Goal: Use online tool/utility: Utilize a website feature to perform a specific function

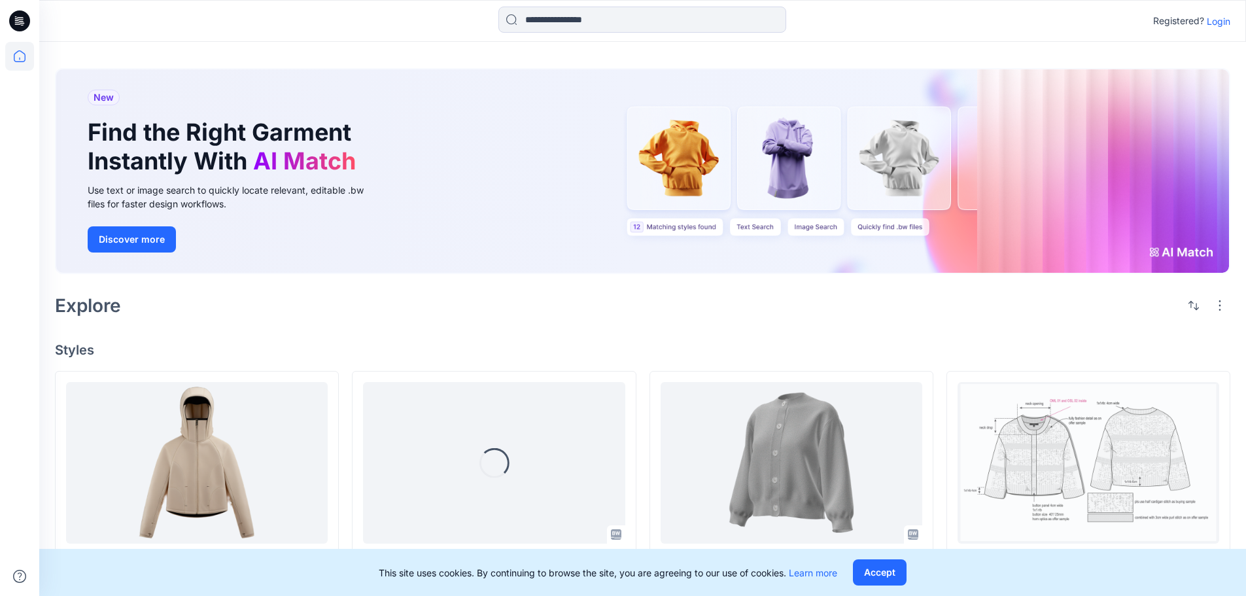
click at [1210, 23] on p "Login" at bounding box center [1218, 21] width 24 height 14
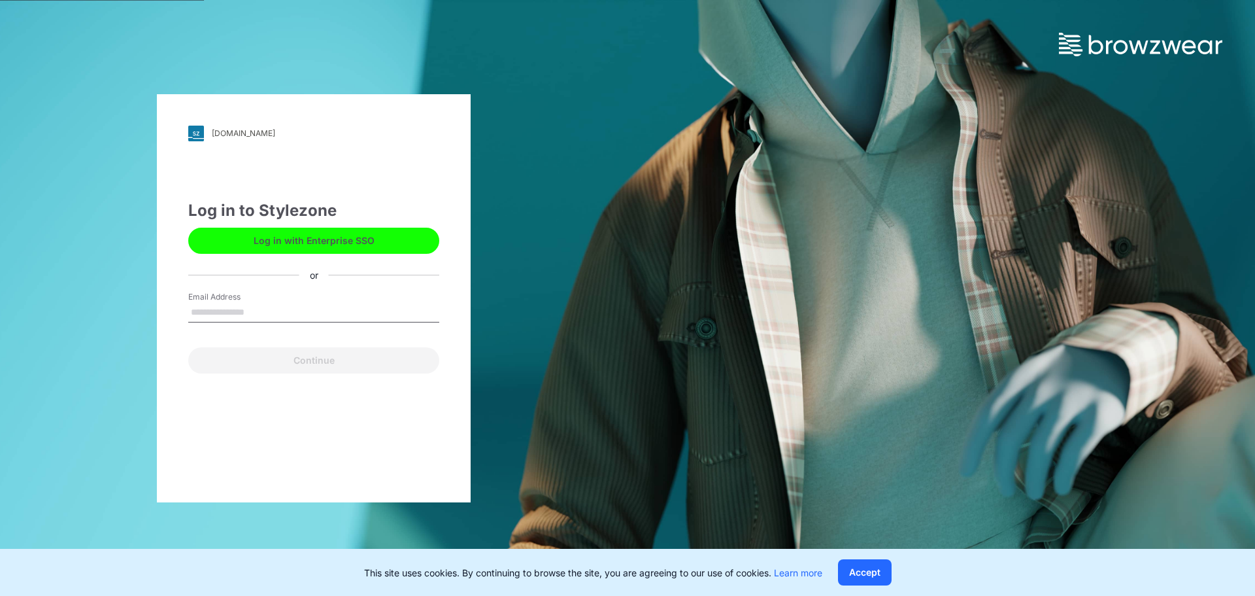
click at [302, 247] on button "Log in with Enterprise SSO" at bounding box center [313, 241] width 251 height 26
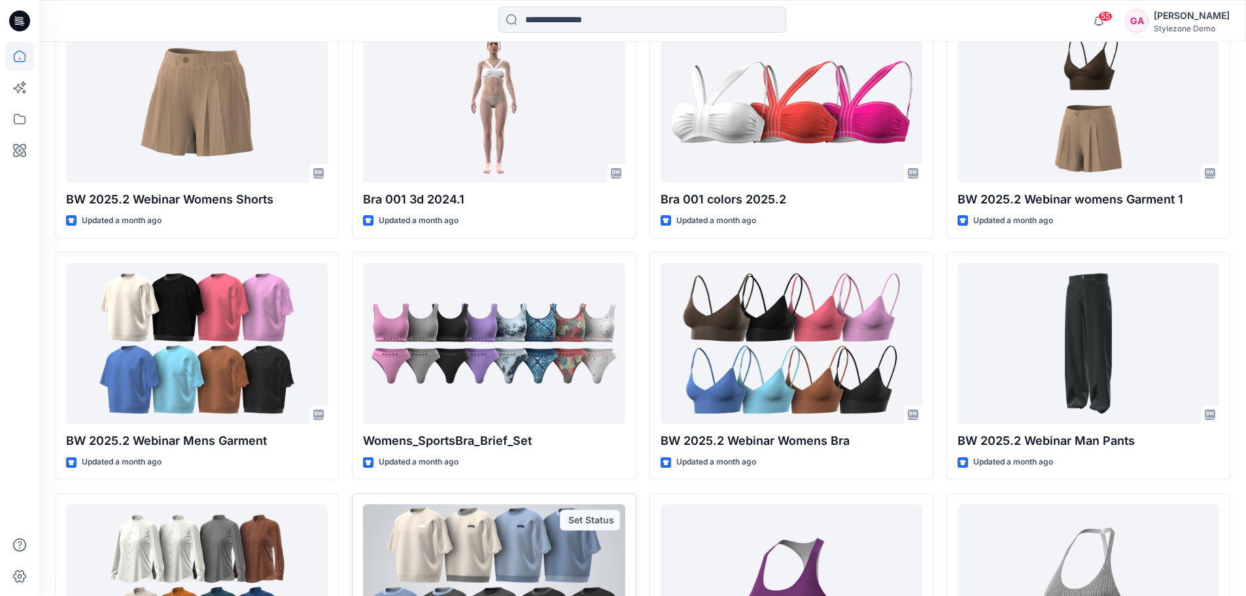
click at [533, 504] on div at bounding box center [494, 585] width 262 height 162
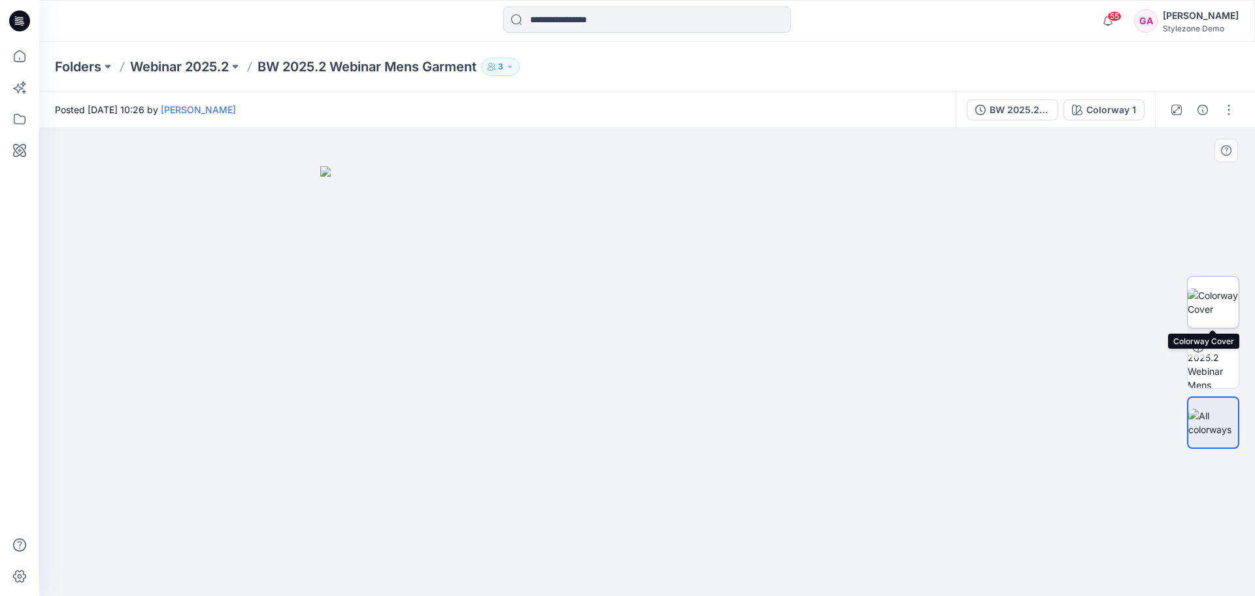
click at [1198, 302] on img at bounding box center [1213, 301] width 51 height 27
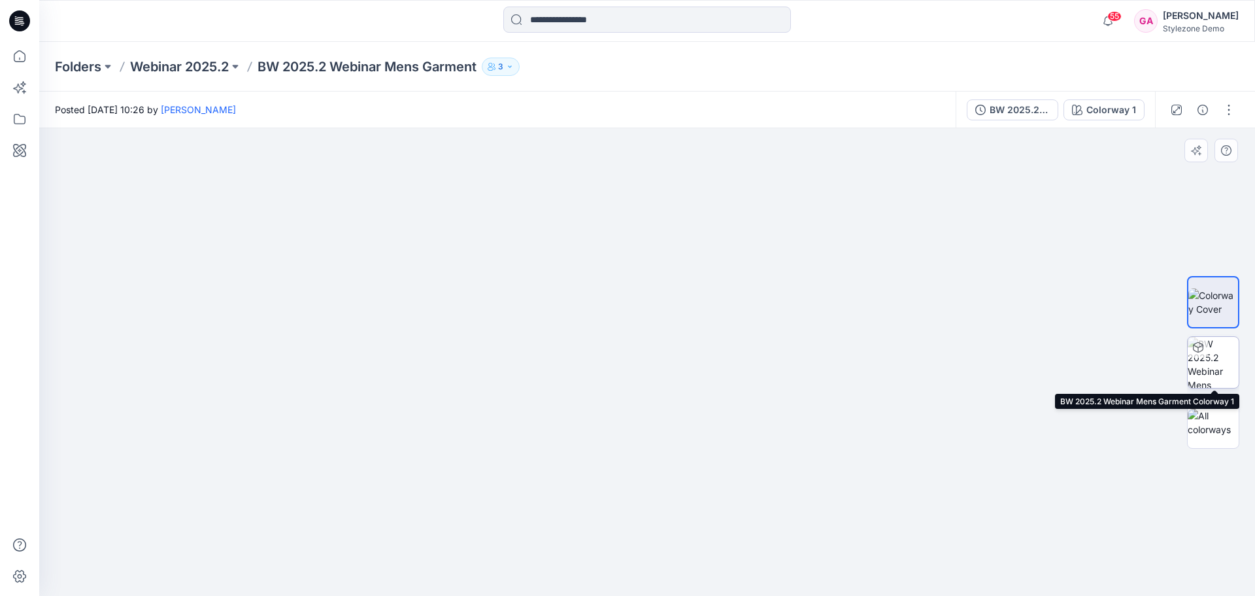
click at [1202, 361] on img at bounding box center [1213, 362] width 51 height 51
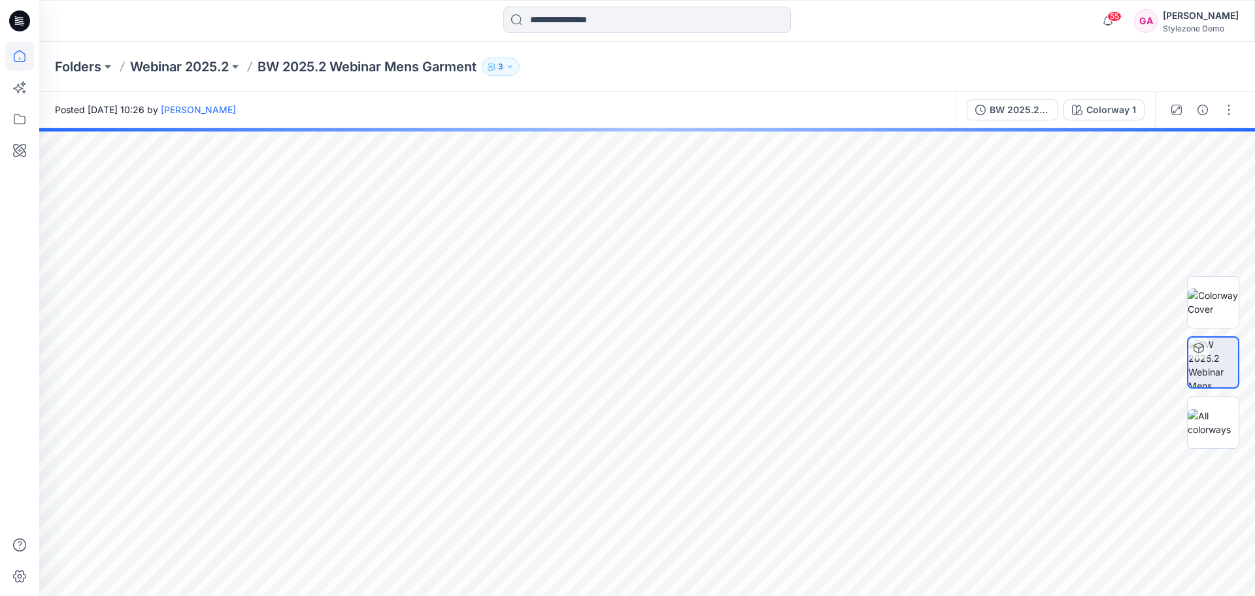
click at [20, 58] on icon at bounding box center [19, 59] width 1 height 3
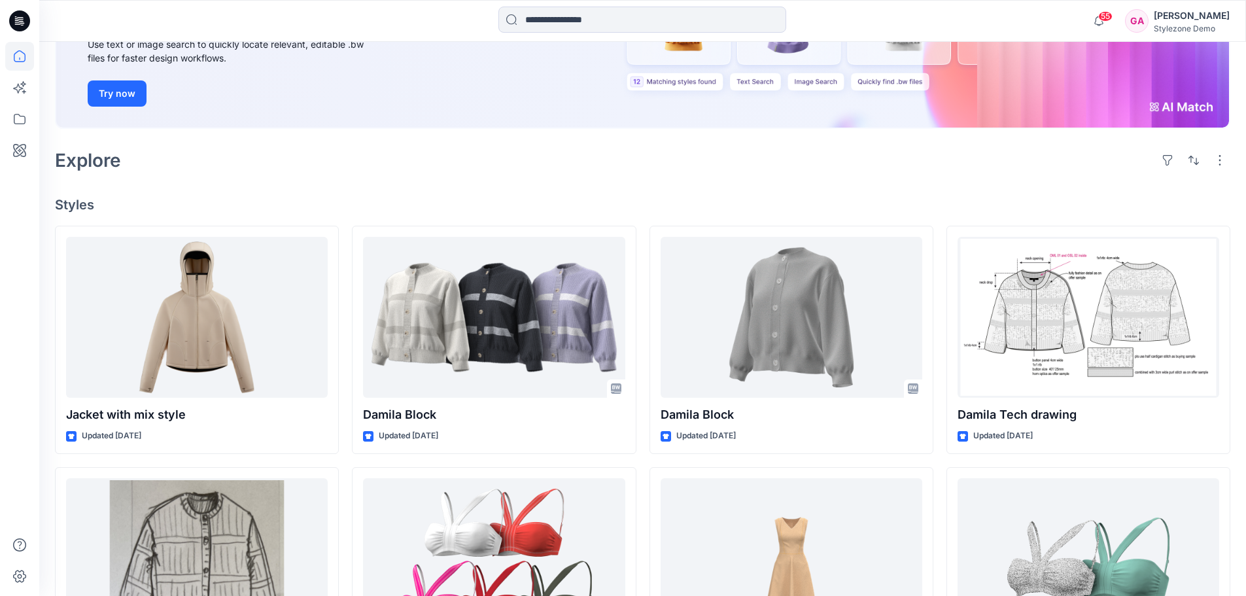
scroll to position [213, 0]
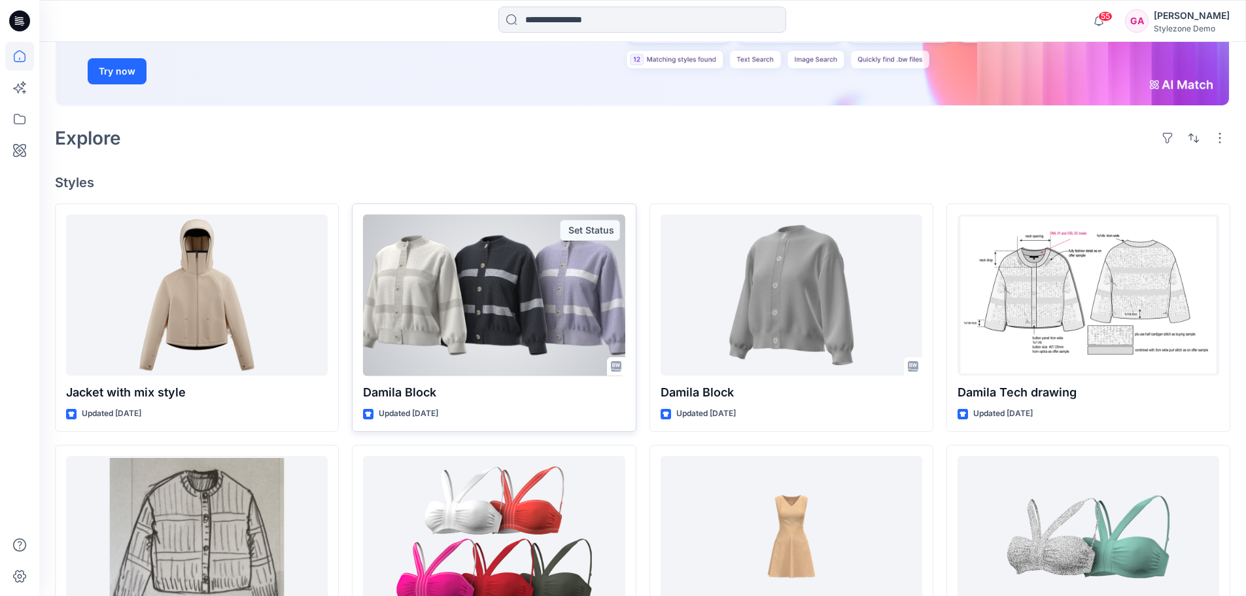
click at [535, 330] on div at bounding box center [494, 295] width 262 height 162
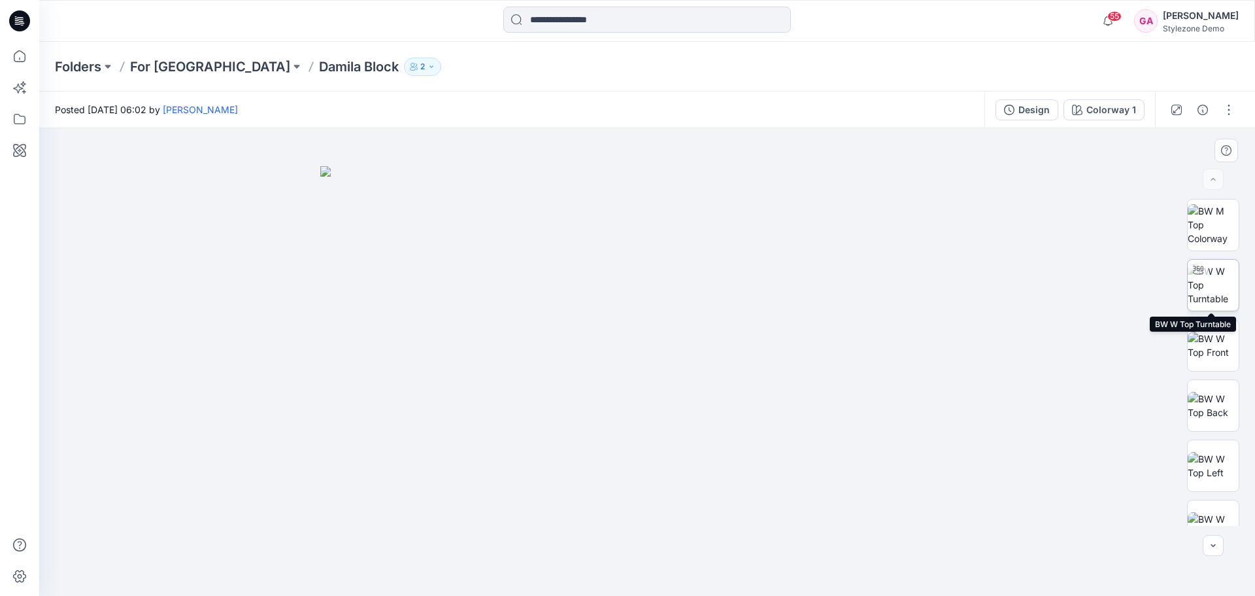
click at [1218, 294] on img at bounding box center [1213, 284] width 51 height 41
drag, startPoint x: 643, startPoint y: 548, endPoint x: 511, endPoint y: 534, distance: 132.9
click at [511, 536] on icon at bounding box center [649, 556] width 396 height 49
drag, startPoint x: 806, startPoint y: 530, endPoint x: 940, endPoint y: 525, distance: 134.1
click at [940, 525] on div at bounding box center [647, 362] width 1216 height 468
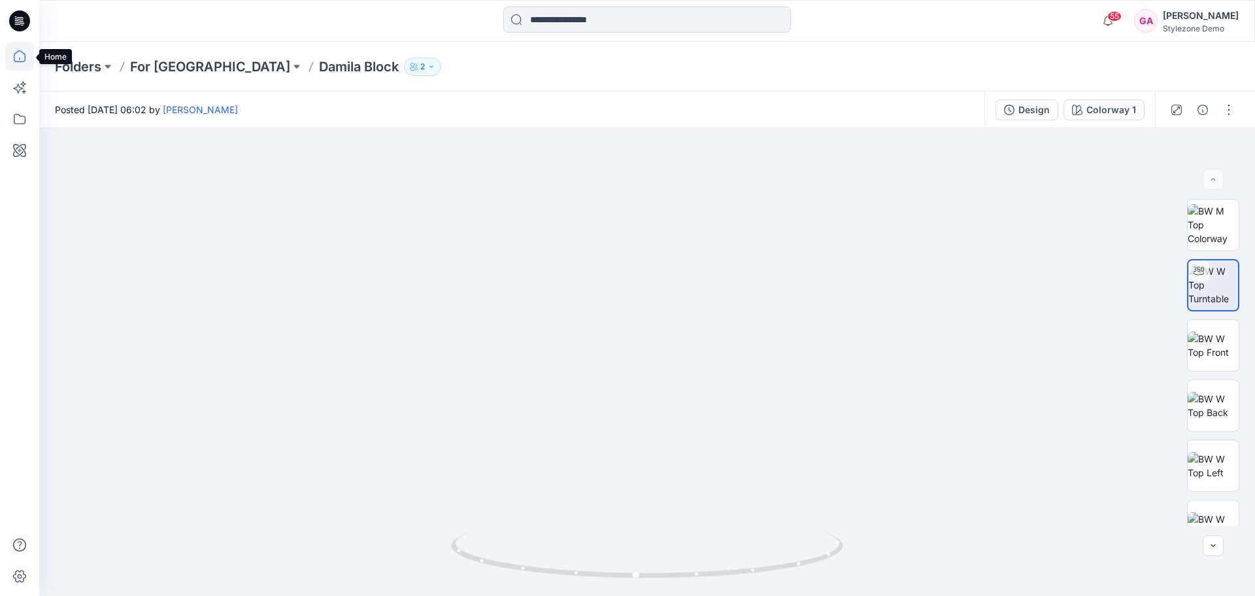
click at [22, 60] on icon at bounding box center [19, 56] width 29 height 29
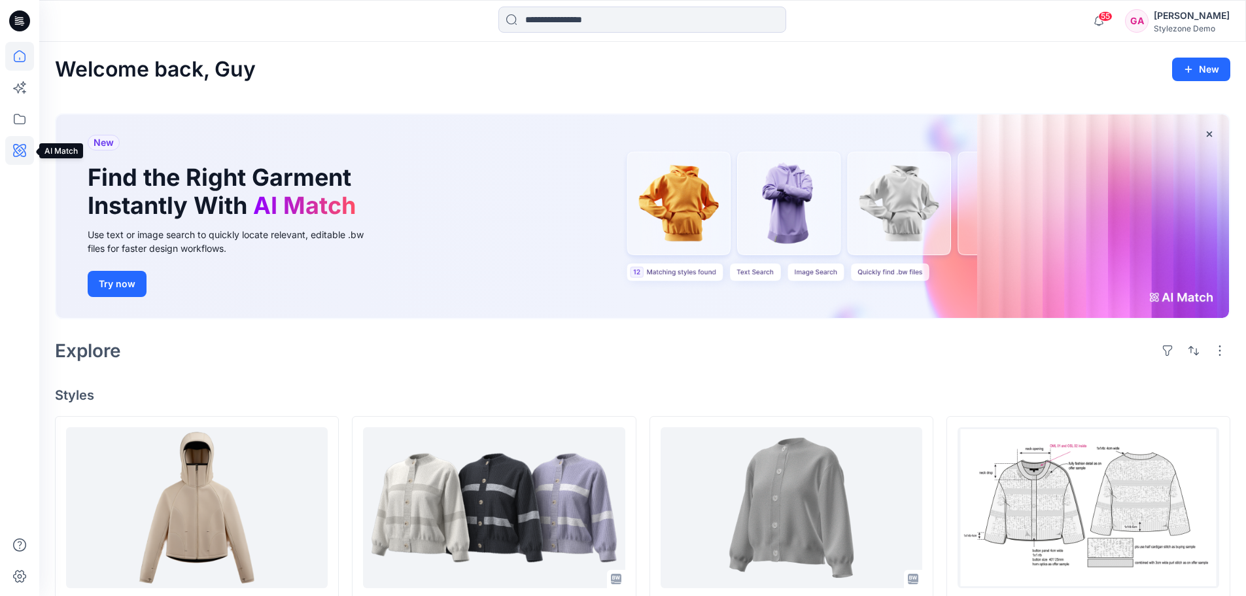
click at [18, 145] on icon at bounding box center [19, 150] width 13 height 13
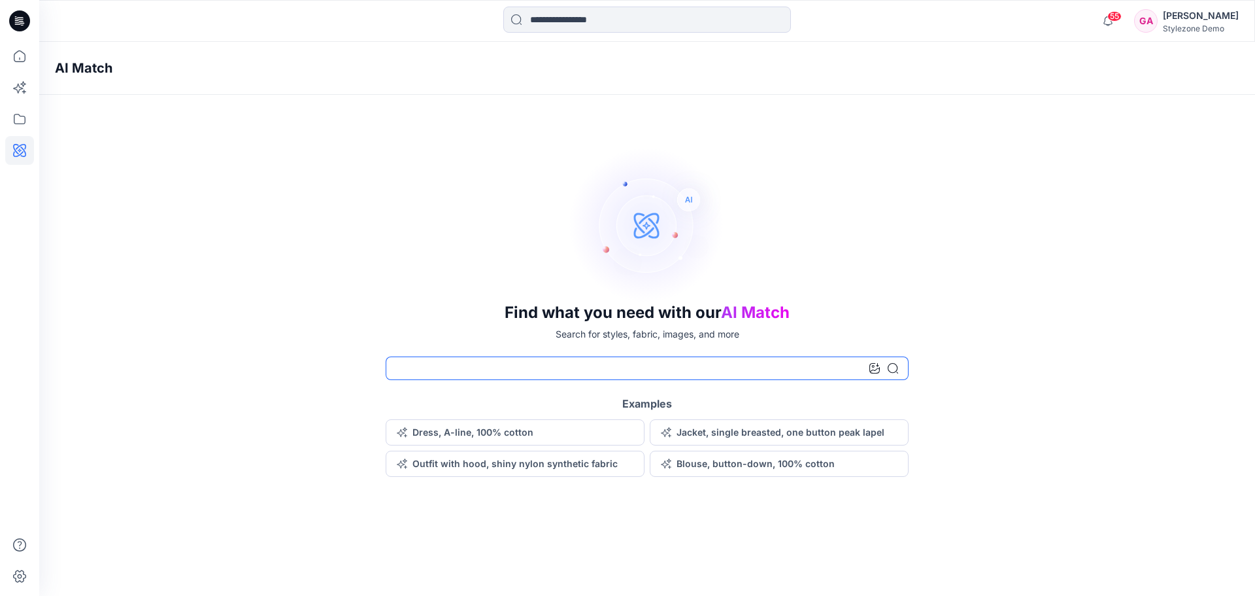
click at [492, 371] on input at bounding box center [647, 368] width 523 height 24
click at [492, 435] on button "Dress, A-line, 100% cotton" at bounding box center [515, 432] width 259 height 26
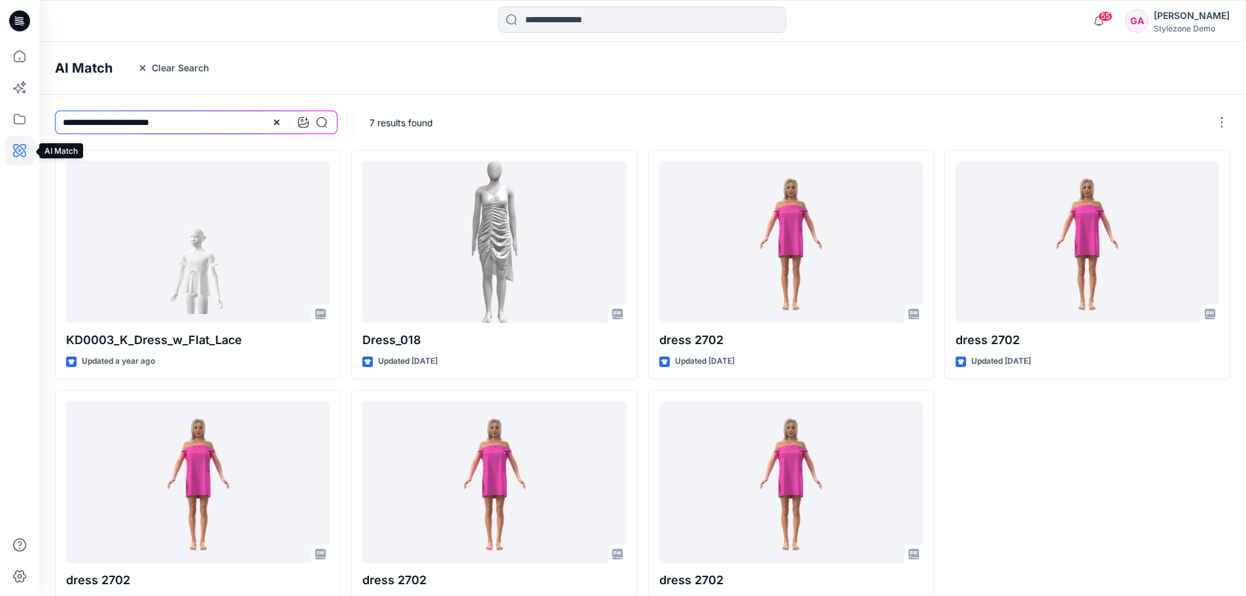
click at [22, 154] on icon at bounding box center [19, 150] width 29 height 29
click at [140, 71] on icon "button" at bounding box center [142, 68] width 10 height 10
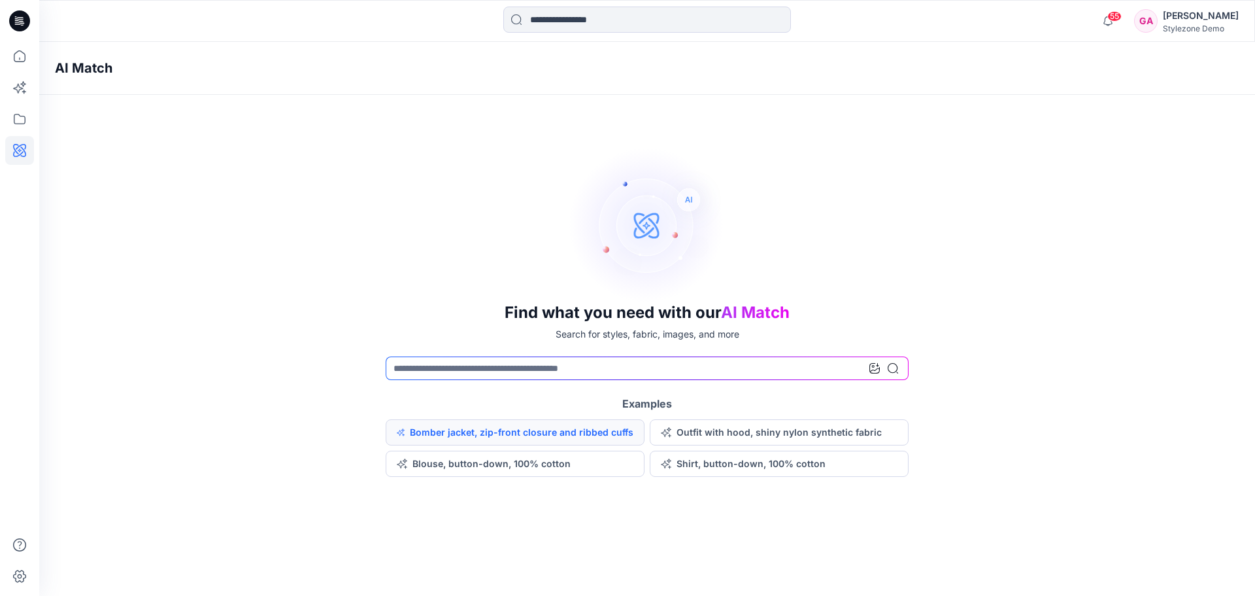
click at [511, 434] on button "Bomber jacket, zip-front closure and ribbed cuffs" at bounding box center [515, 432] width 259 height 26
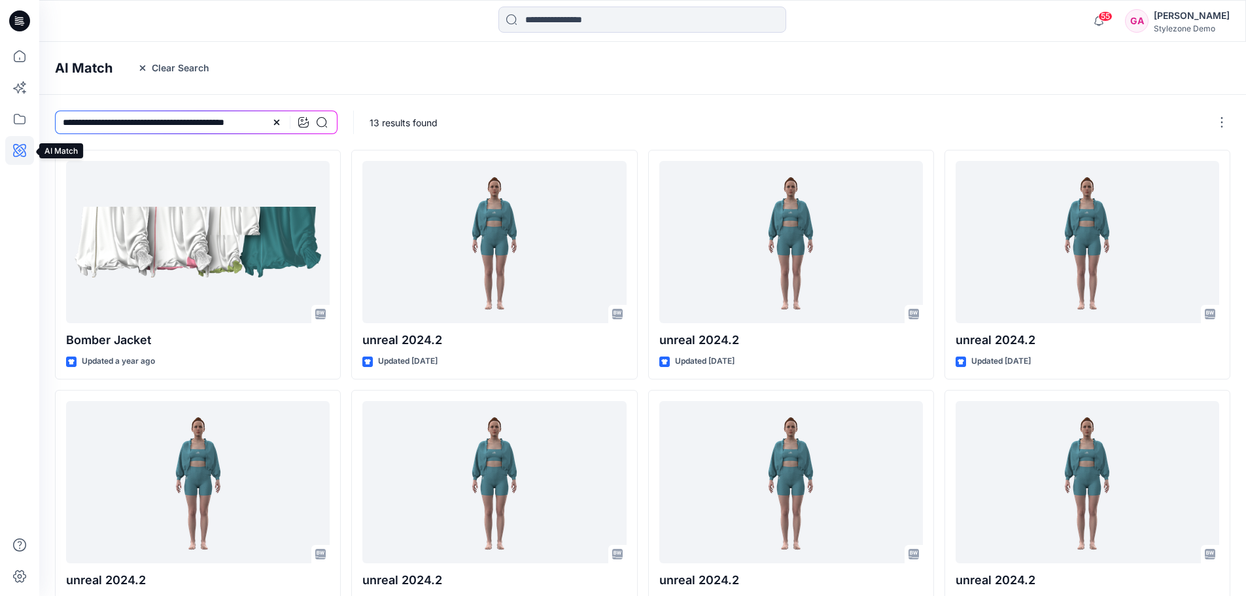
click at [22, 152] on icon at bounding box center [19, 150] width 29 height 29
click at [146, 63] on icon "button" at bounding box center [142, 68] width 10 height 10
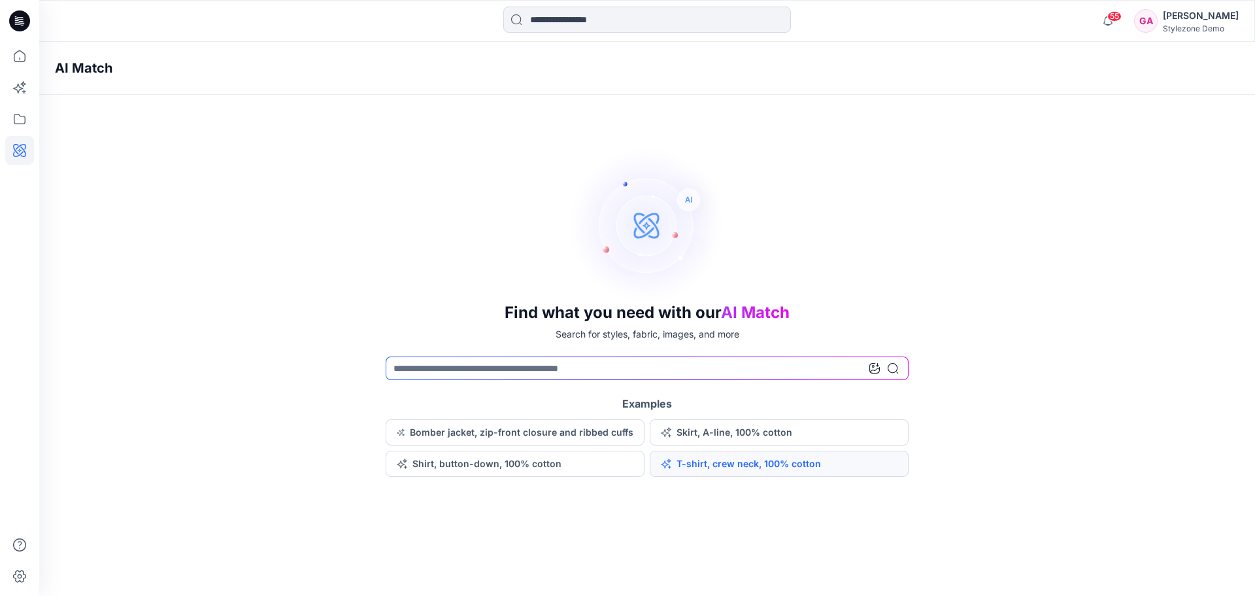
click at [711, 465] on button "T-shirt, crew neck, 100% cotton" at bounding box center [779, 464] width 259 height 26
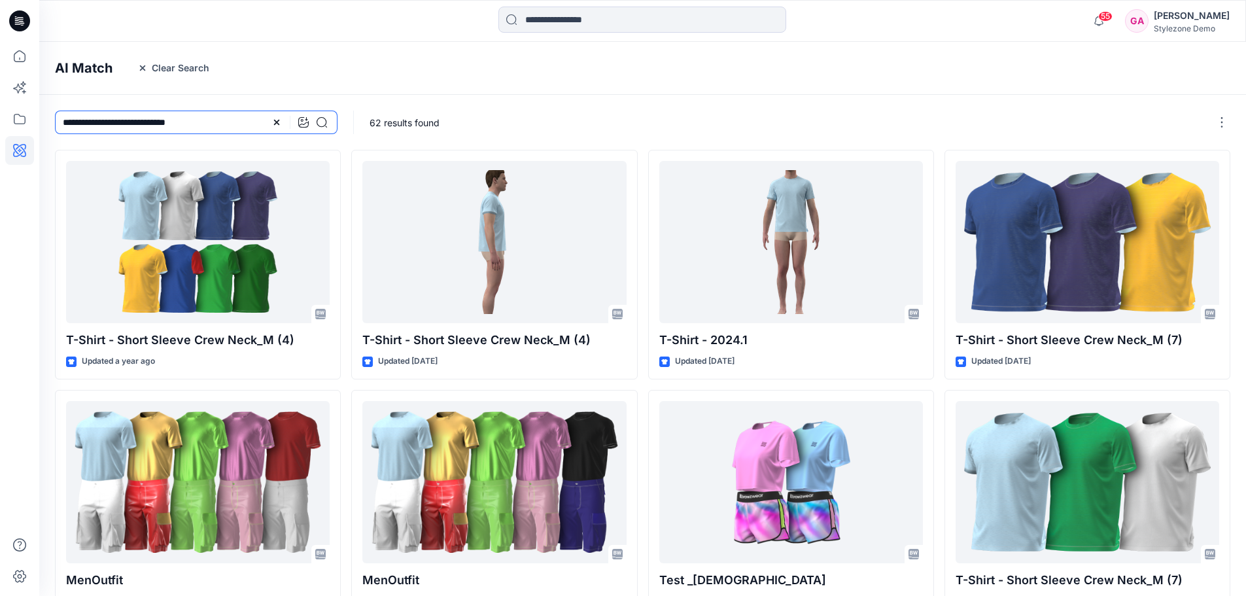
click at [201, 118] on input "**********" at bounding box center [196, 123] width 282 height 24
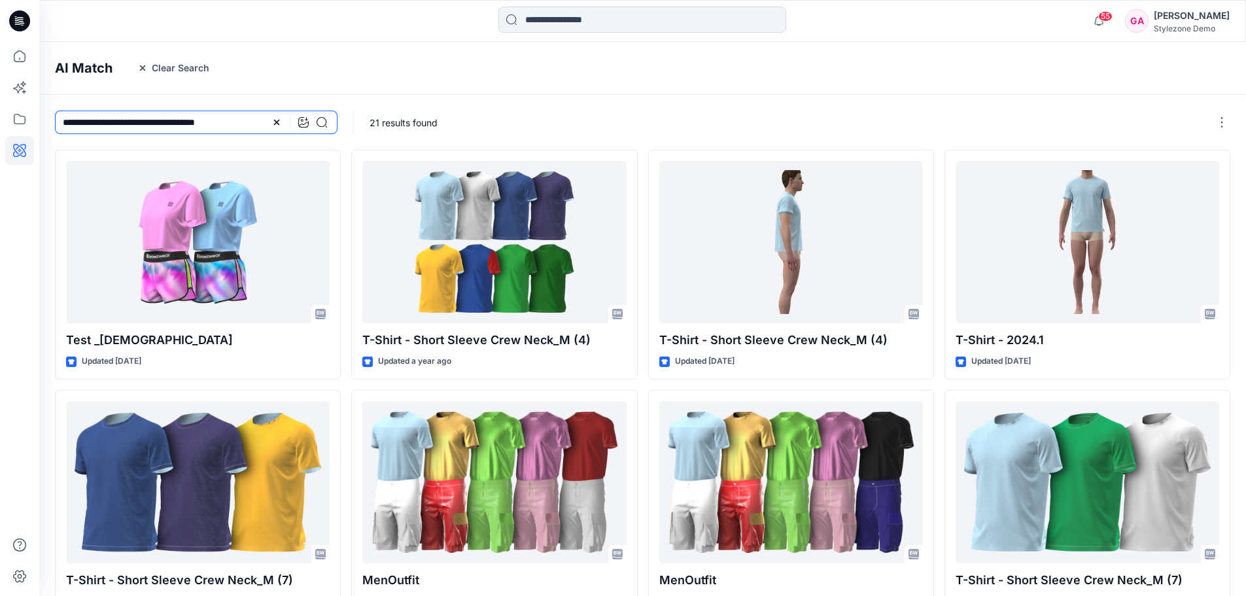
drag, startPoint x: 95, startPoint y: 120, endPoint x: 120, endPoint y: 121, distance: 24.2
click at [120, 121] on input "**********" at bounding box center [196, 123] width 282 height 24
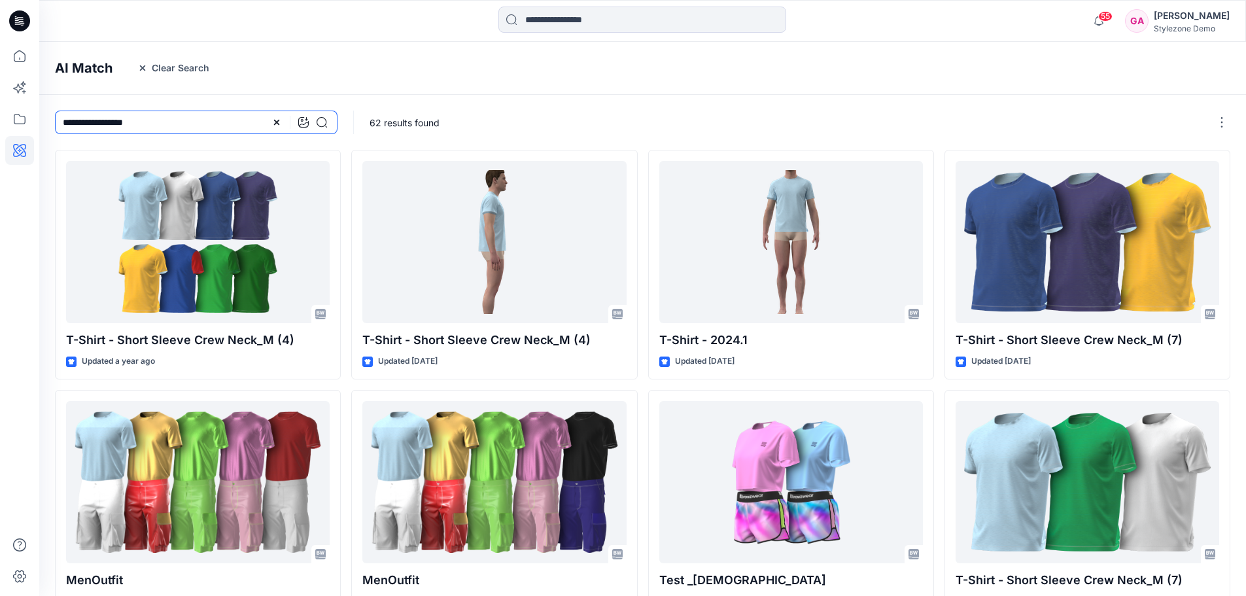
click at [107, 122] on input "**********" at bounding box center [196, 123] width 282 height 24
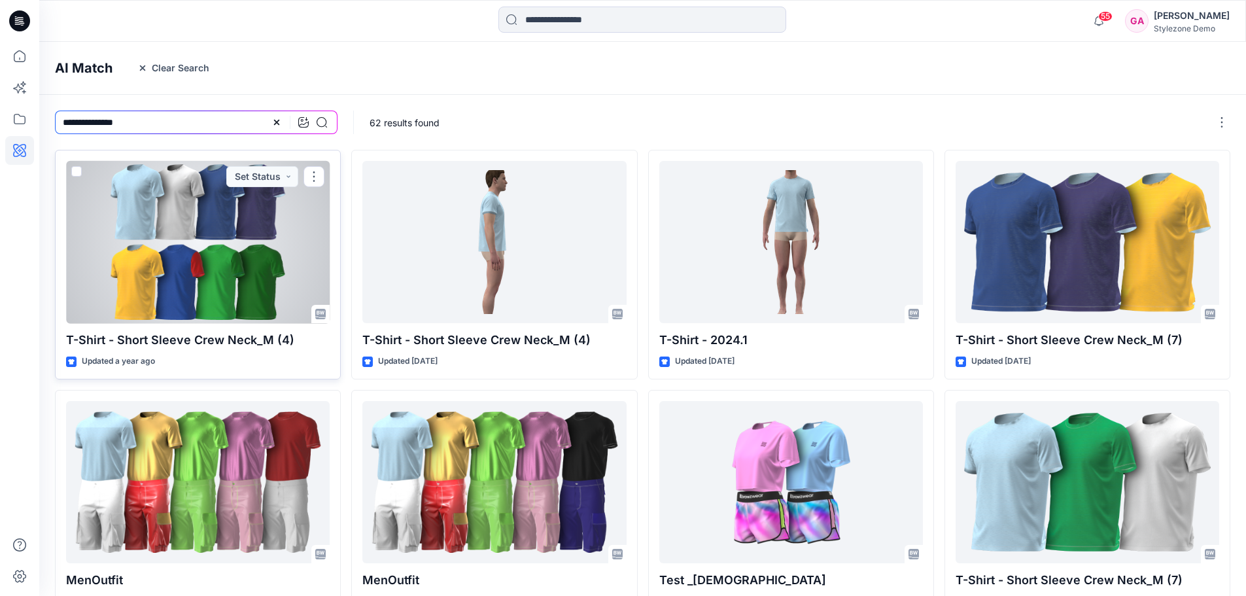
type input "**********"
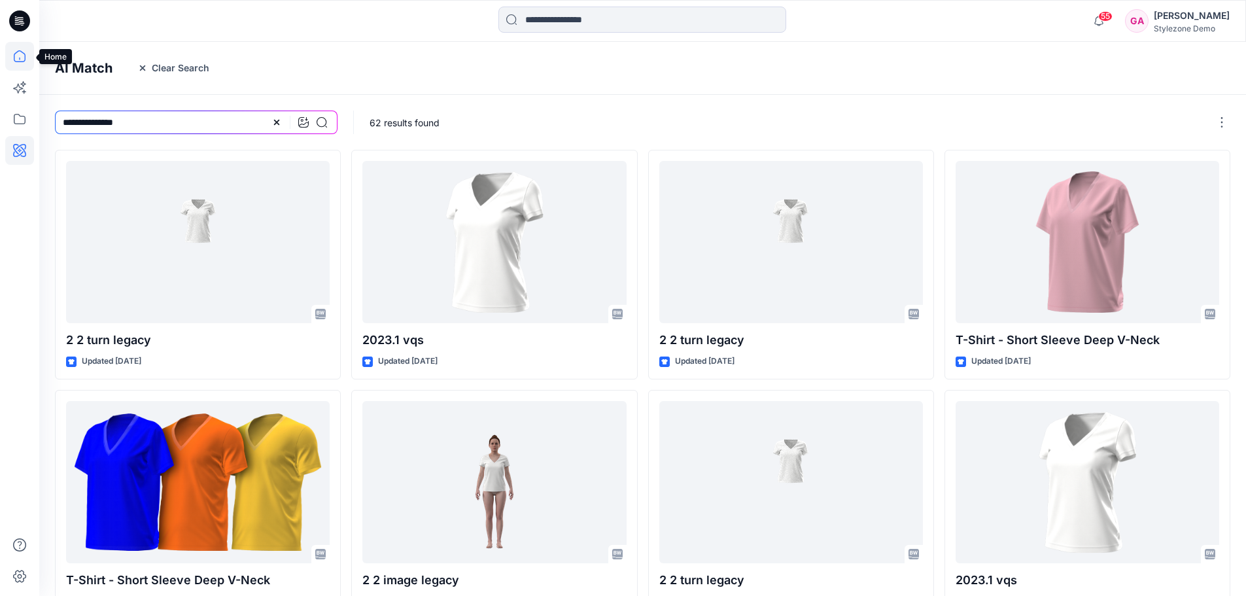
click at [21, 55] on icon at bounding box center [19, 56] width 29 height 29
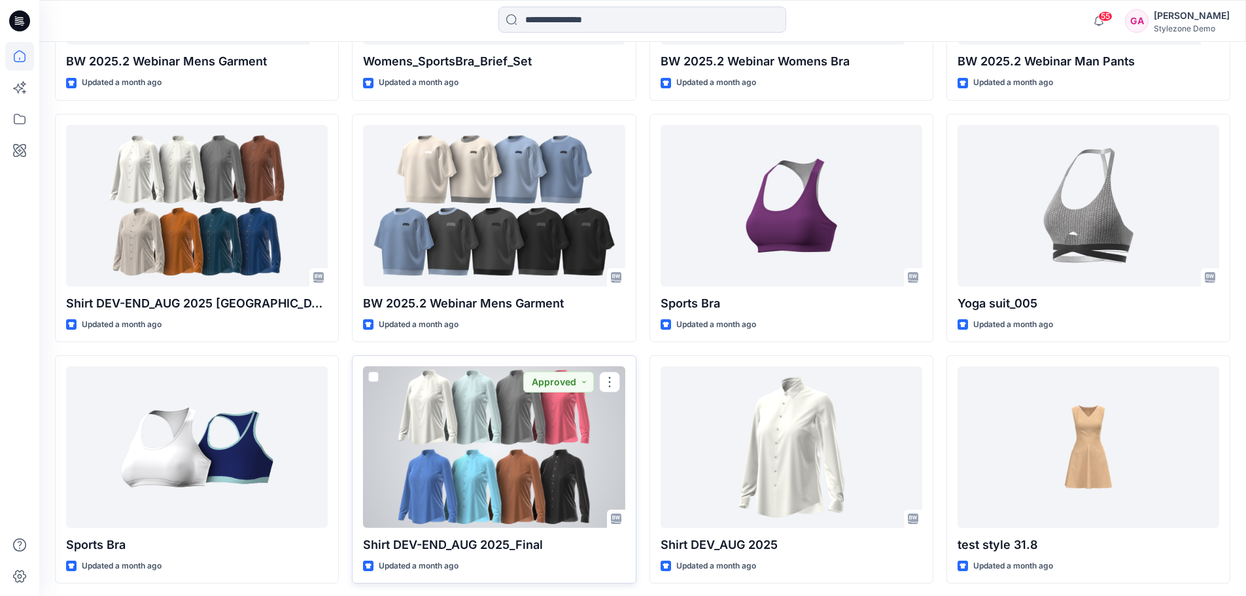
scroll to position [1994, 0]
